Goal: Navigation & Orientation: Find specific page/section

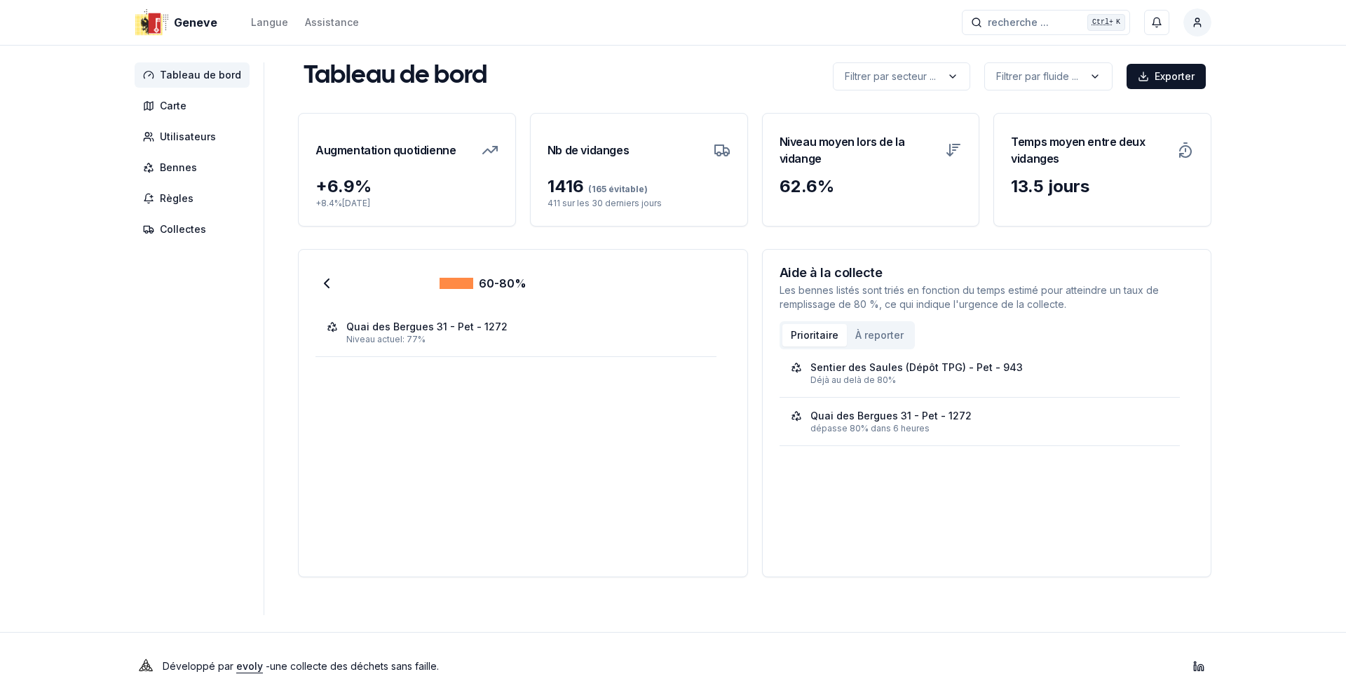
click at [205, 71] on span "Tableau de bord" at bounding box center [200, 75] width 81 height 14
click at [162, 74] on span "Tableau de bord" at bounding box center [200, 75] width 81 height 14
click at [186, 83] on span "Tableau de bord" at bounding box center [192, 74] width 115 height 25
click at [172, 102] on span "Carte" at bounding box center [173, 106] width 27 height 14
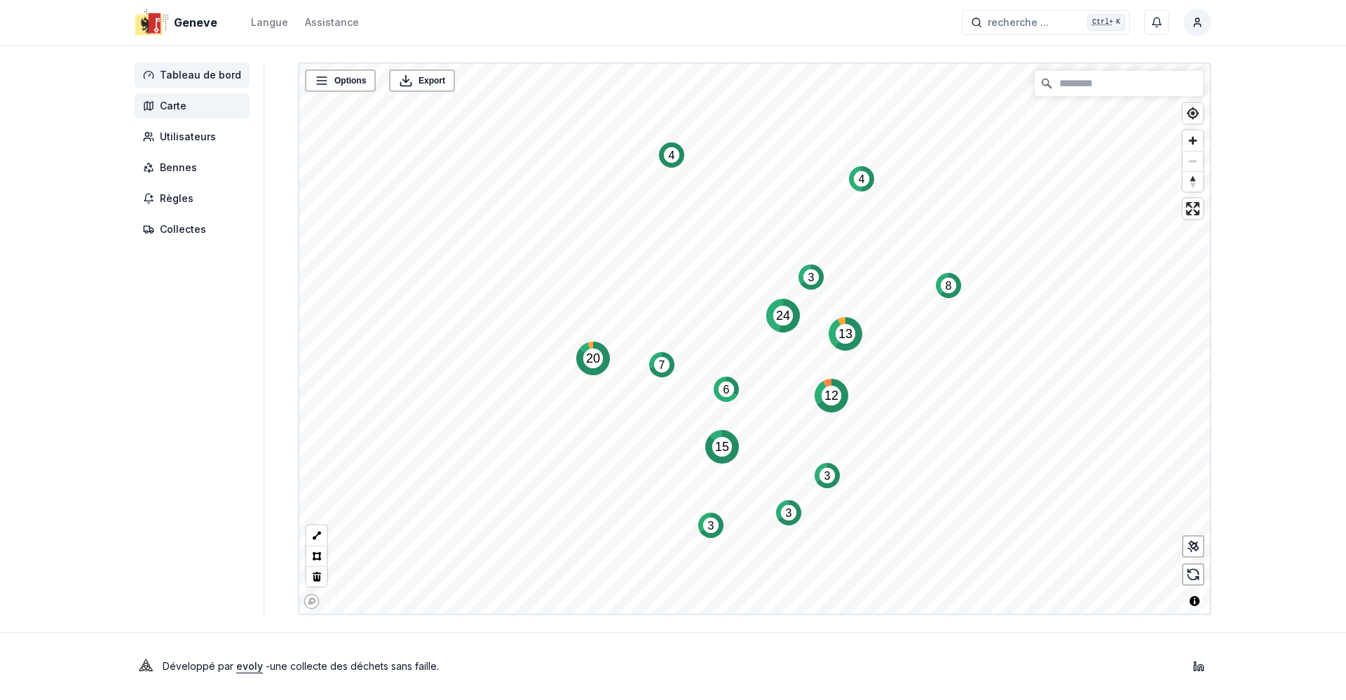
click at [193, 76] on span "Tableau de bord" at bounding box center [200, 75] width 81 height 14
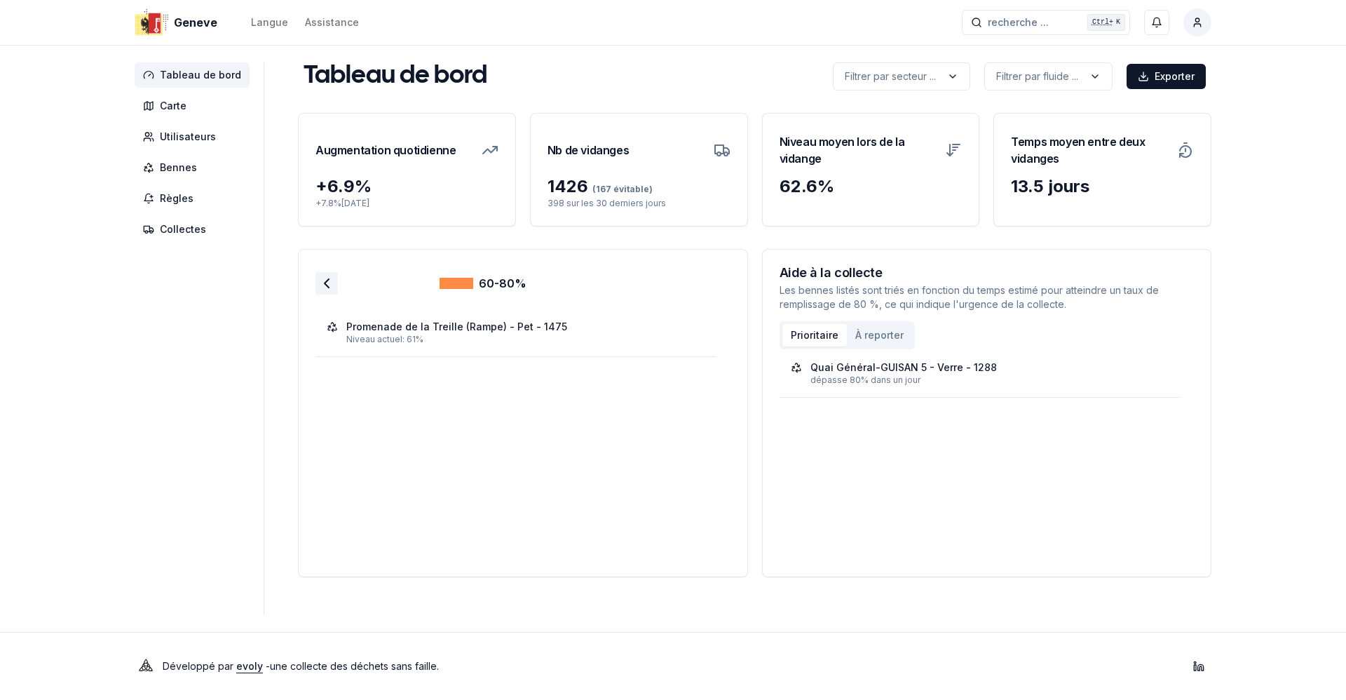
click at [325, 280] on polyline at bounding box center [327, 283] width 4 height 8
click at [318, 278] on icon at bounding box center [326, 283] width 17 height 17
